Goal: Information Seeking & Learning: Learn about a topic

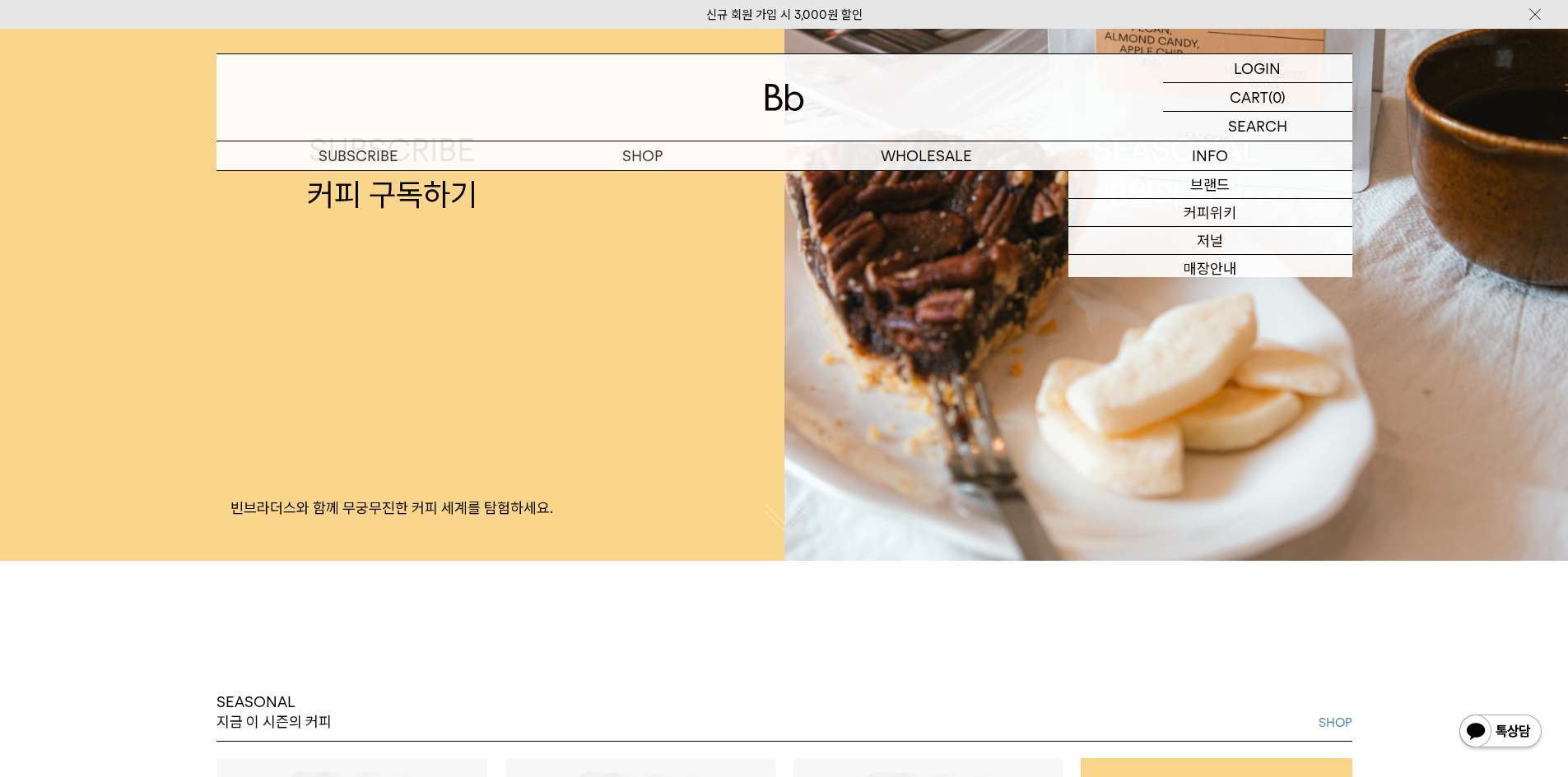
scroll to position [494, 0]
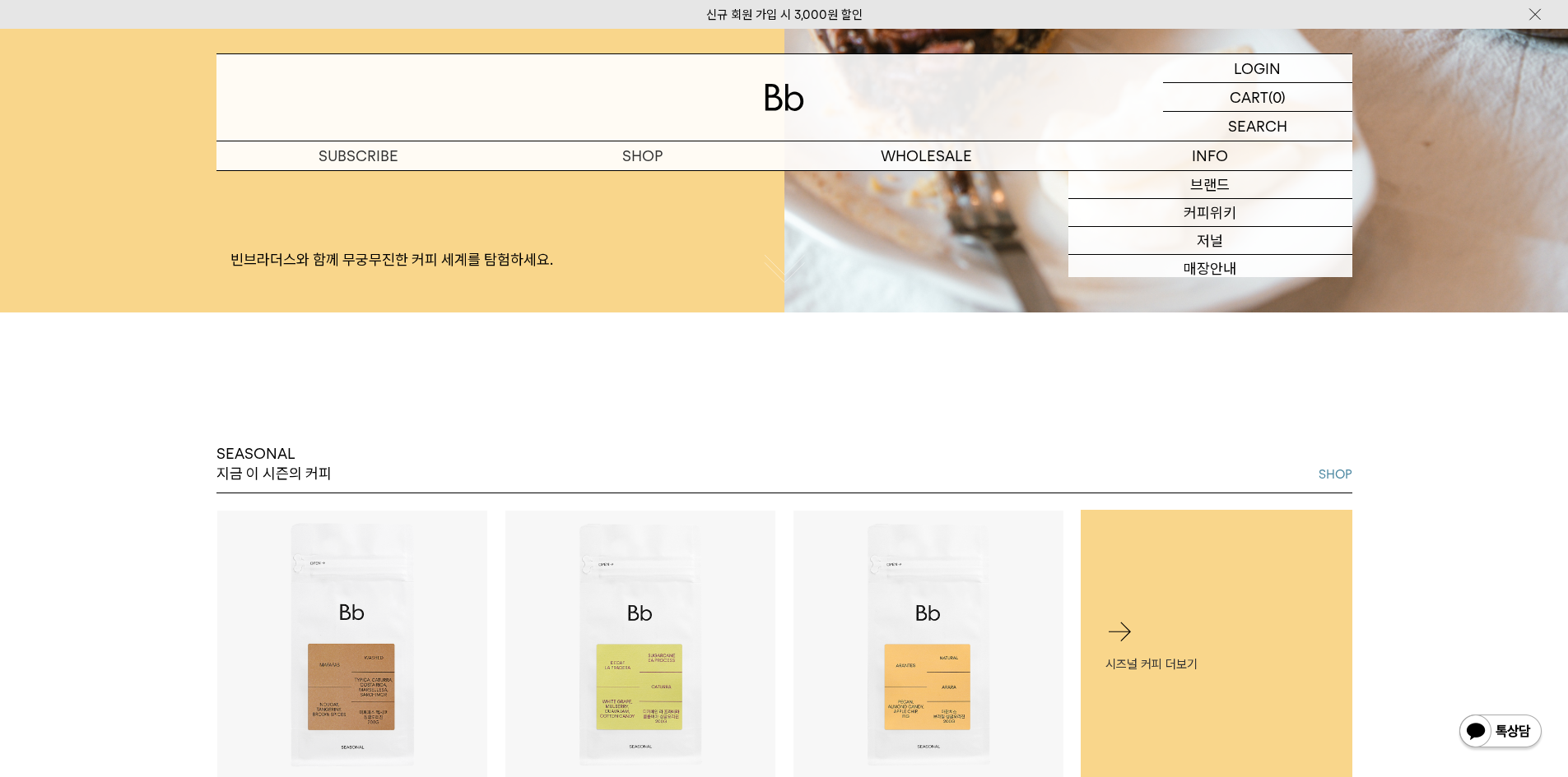
drag, startPoint x: 1163, startPoint y: 484, endPoint x: 870, endPoint y: 467, distance: 293.5
click at [884, 468] on div "SEASONAL 지금 이 시즌의 커피 SHOP" at bounding box center [784, 468] width 1136 height 49
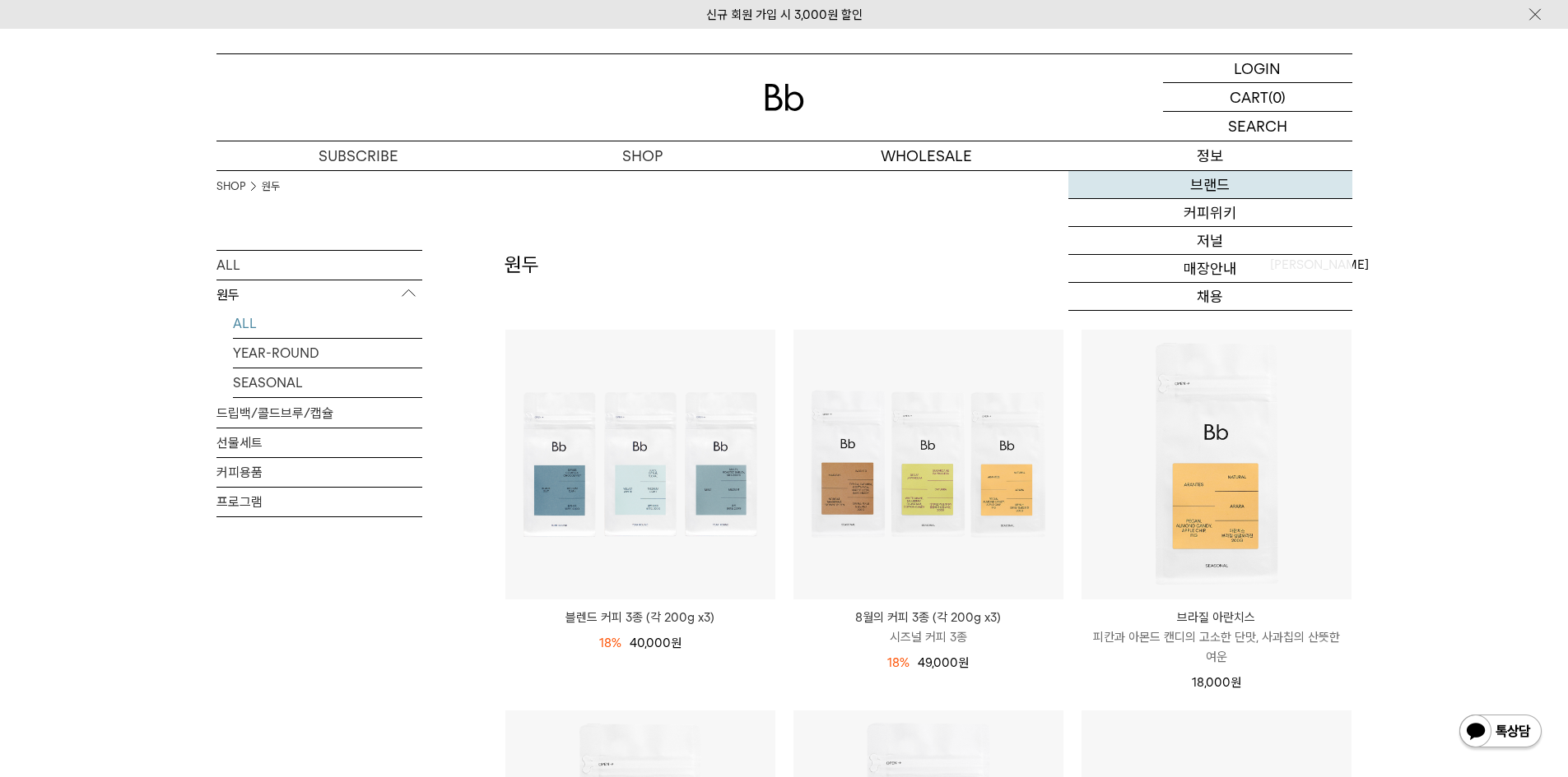
click at [1198, 179] on link "브랜드" at bounding box center [1210, 185] width 284 height 28
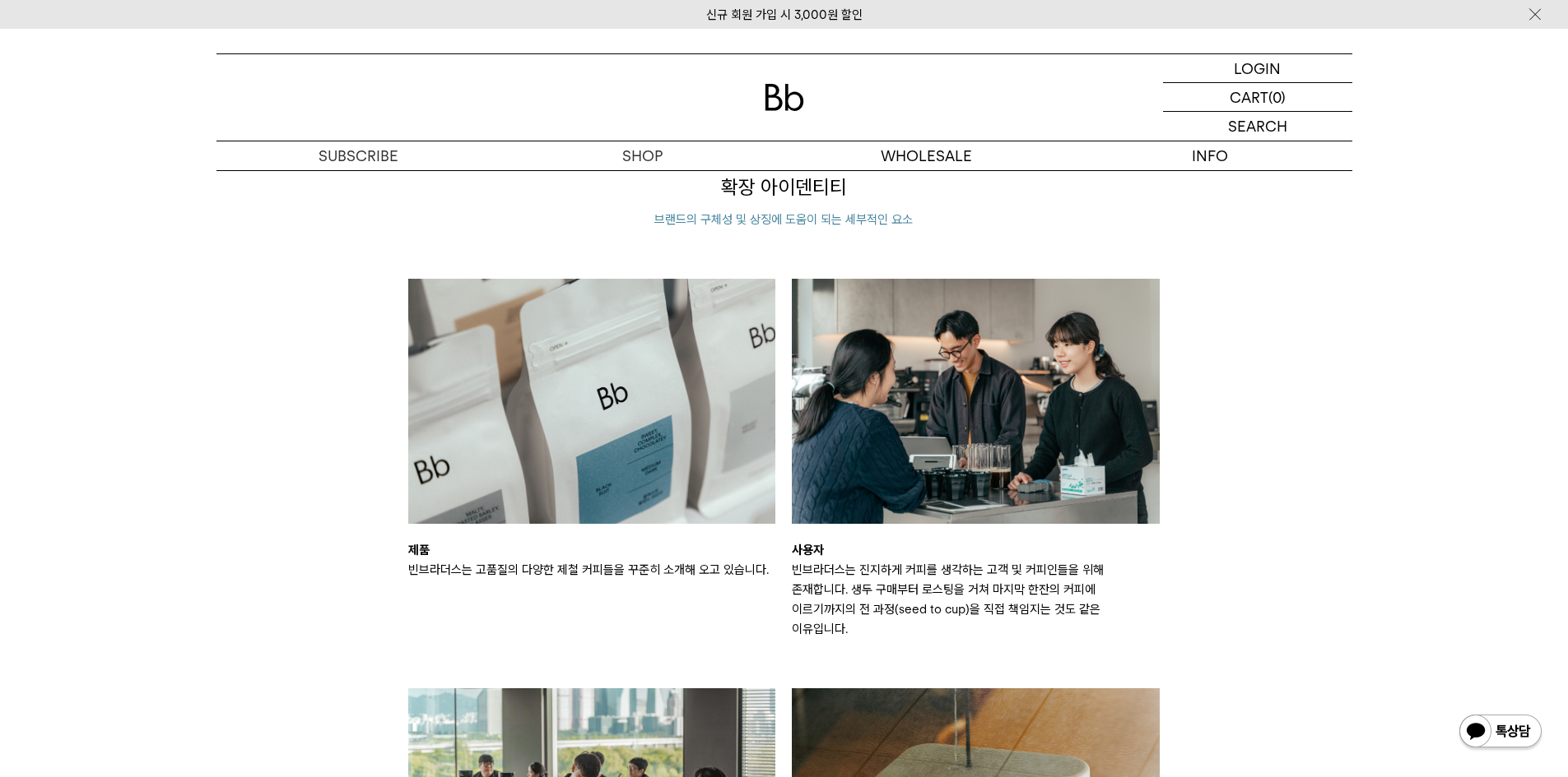
scroll to position [2221, 0]
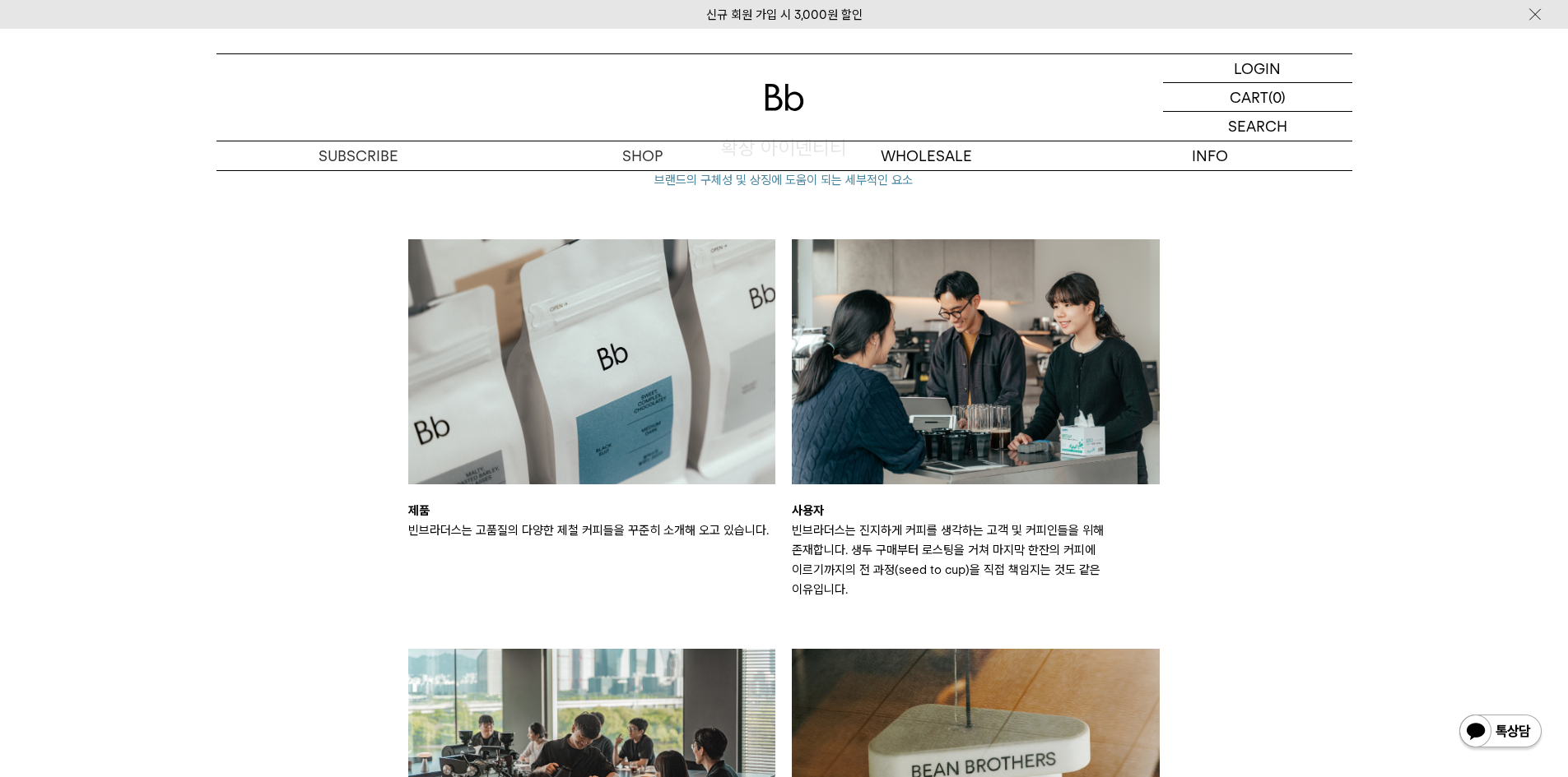
drag, startPoint x: 920, startPoint y: 386, endPoint x: 1331, endPoint y: 355, distance: 412.2
click at [1331, 355] on div "확장 아이덴티티 브랜드의 구체성 및 상징에 도움이 되는 세부적인 요소 제품 빈브라더스는 고품질의 다양한 제철 커피들을 꾸준히 소개해 오고 있습…" at bounding box center [784, 595] width 1152 height 921
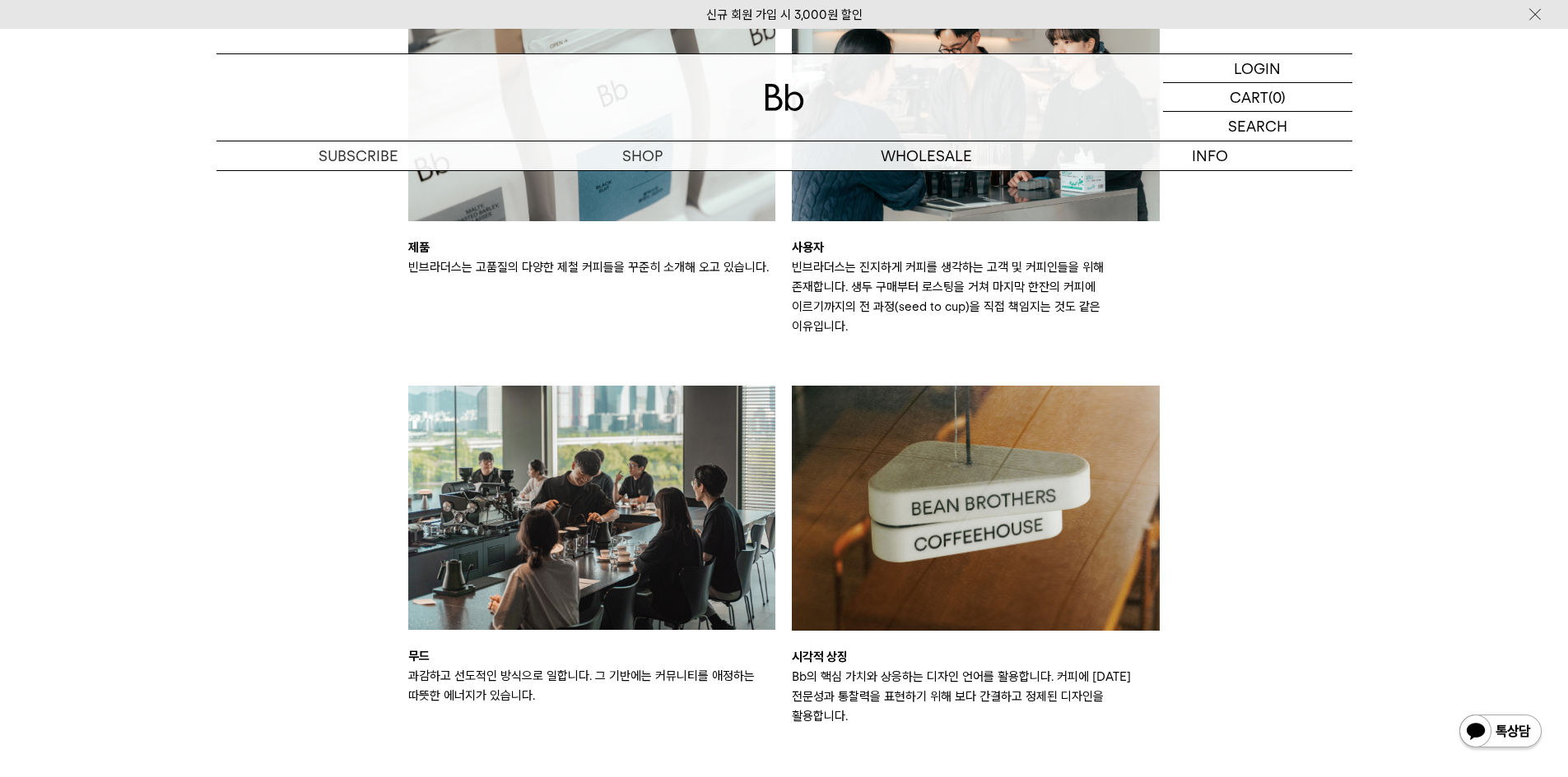
scroll to position [4472, 0]
